Goal: Find specific page/section: Find specific page/section

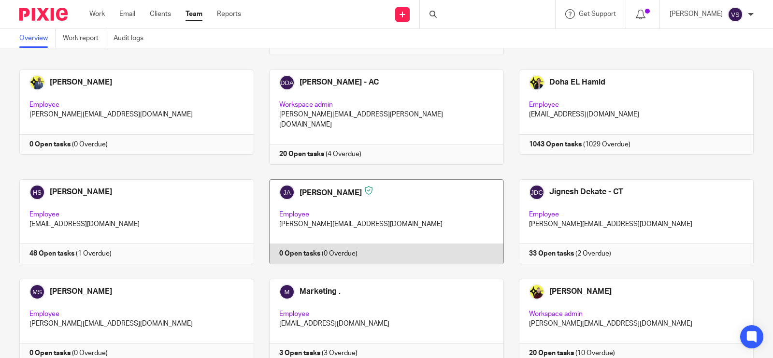
scroll to position [664, 0]
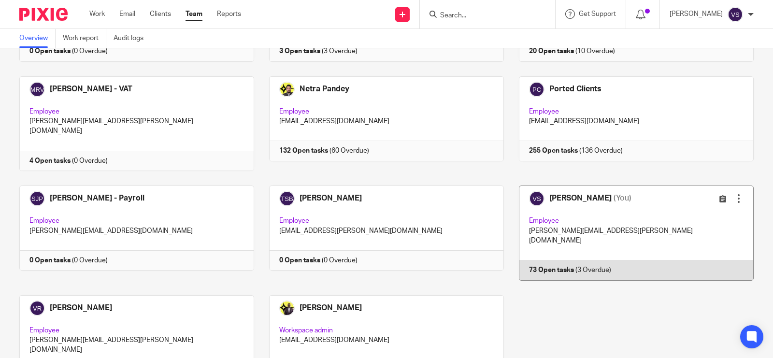
click at [619, 189] on link at bounding box center [629, 232] width 250 height 95
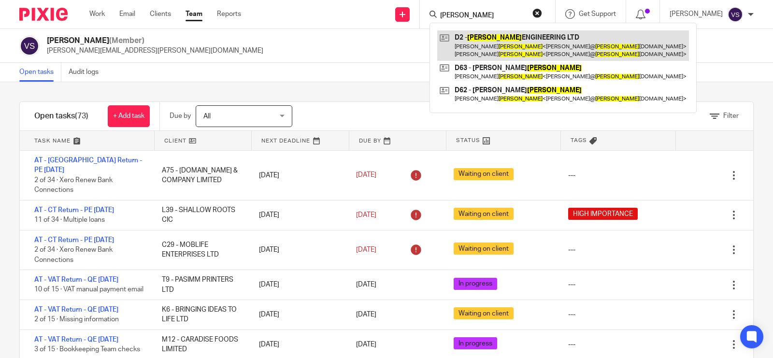
type input "[PERSON_NAME]"
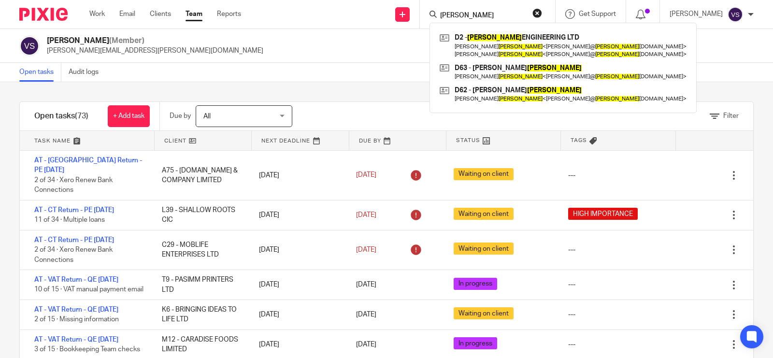
click at [291, 39] on div "[PERSON_NAME] (Member) [PERSON_NAME][EMAIL_ADDRESS][PERSON_NAME][DOMAIN_NAME]" at bounding box center [386, 46] width 734 height 20
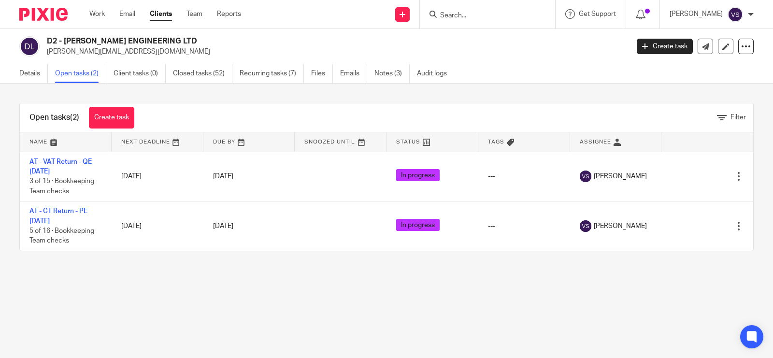
click at [484, 17] on input "Search" at bounding box center [482, 16] width 87 height 9
paste input "DEVLIN ENGINEERING LTD"
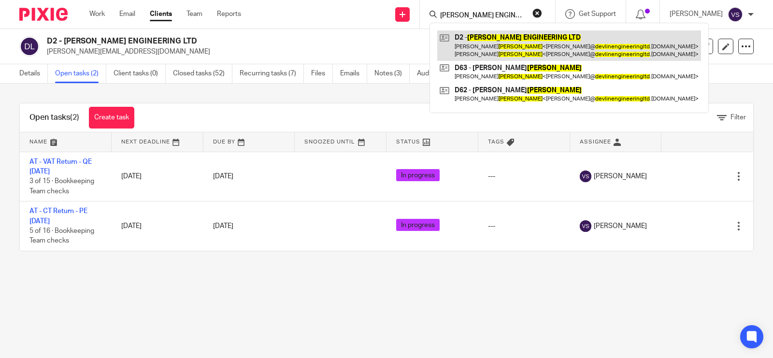
type input "DEVLIN ENGINEERING LTD"
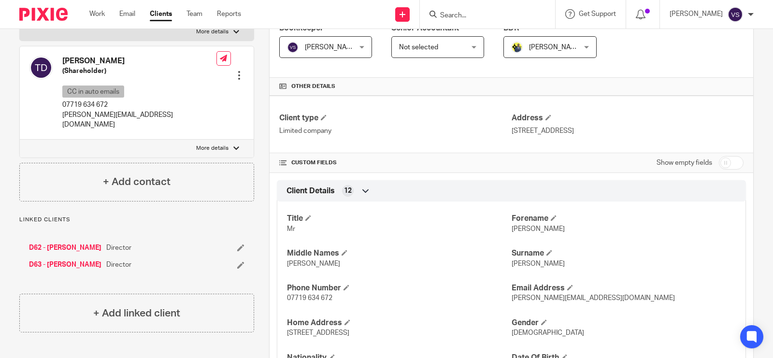
scroll to position [181, 0]
